Goal: Find specific page/section: Find specific page/section

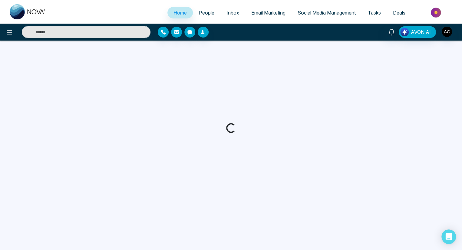
select select "*"
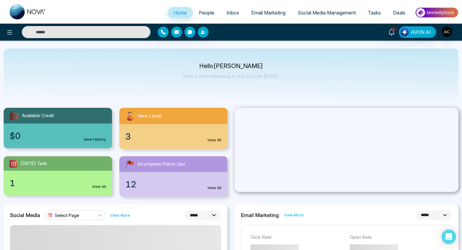
click at [75, 213] on span "Select Page" at bounding box center [67, 216] width 25 height 6
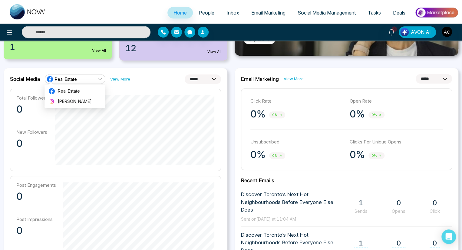
scroll to position [141, 0]
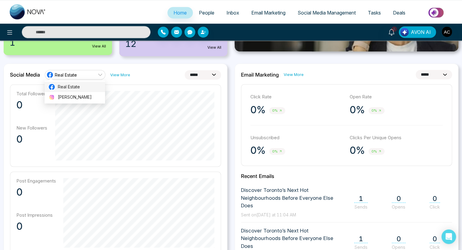
click at [75, 87] on span "Real Estate" at bounding box center [80, 87] width 44 height 7
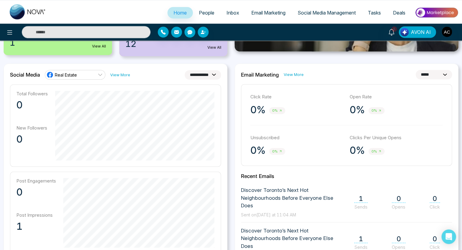
click at [75, 75] on span "Real Estate" at bounding box center [66, 75] width 22 height 6
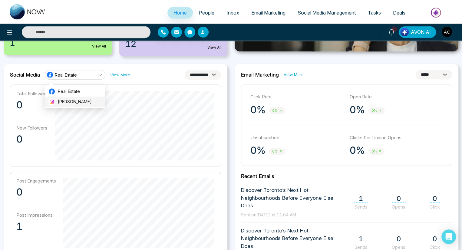
click at [75, 102] on span "[PERSON_NAME]" at bounding box center [80, 101] width 44 height 7
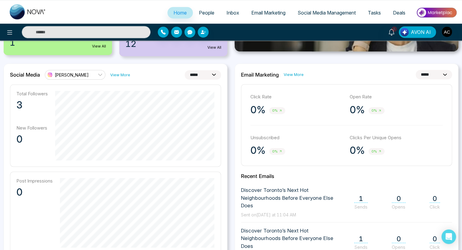
select select "**"
click at [120, 75] on link "View More" at bounding box center [120, 75] width 20 height 6
